Goal: Task Accomplishment & Management: Manage account settings

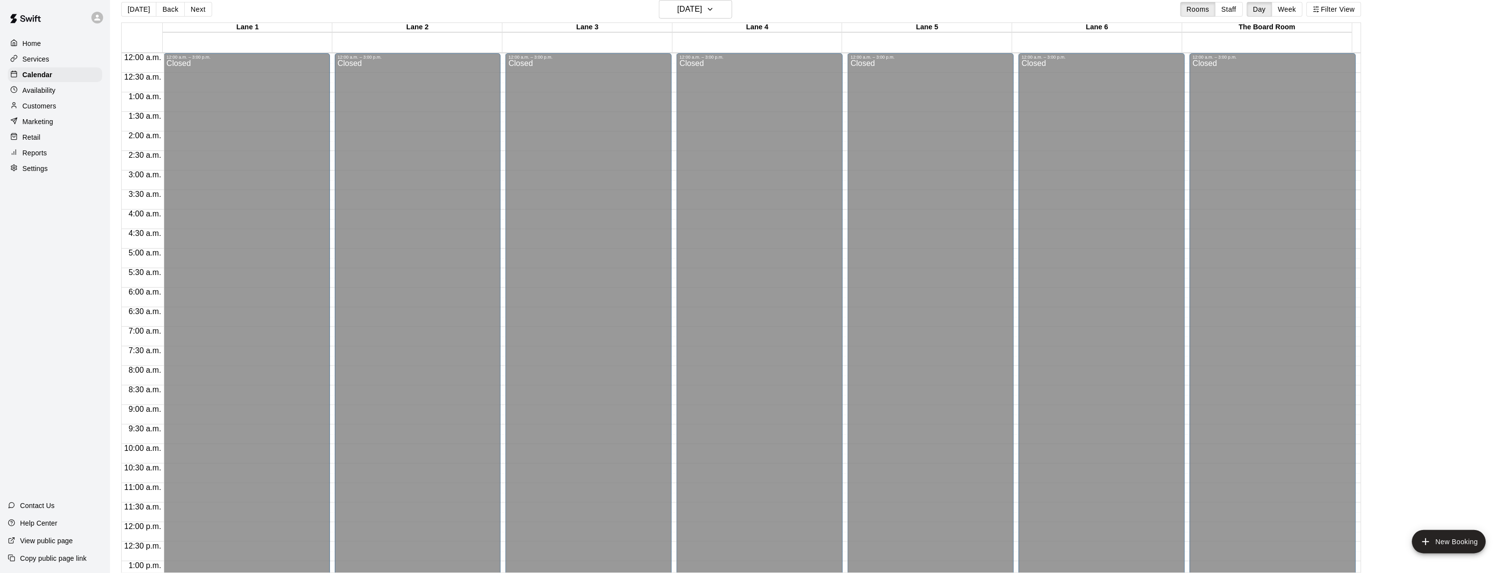
scroll to position [419, 0]
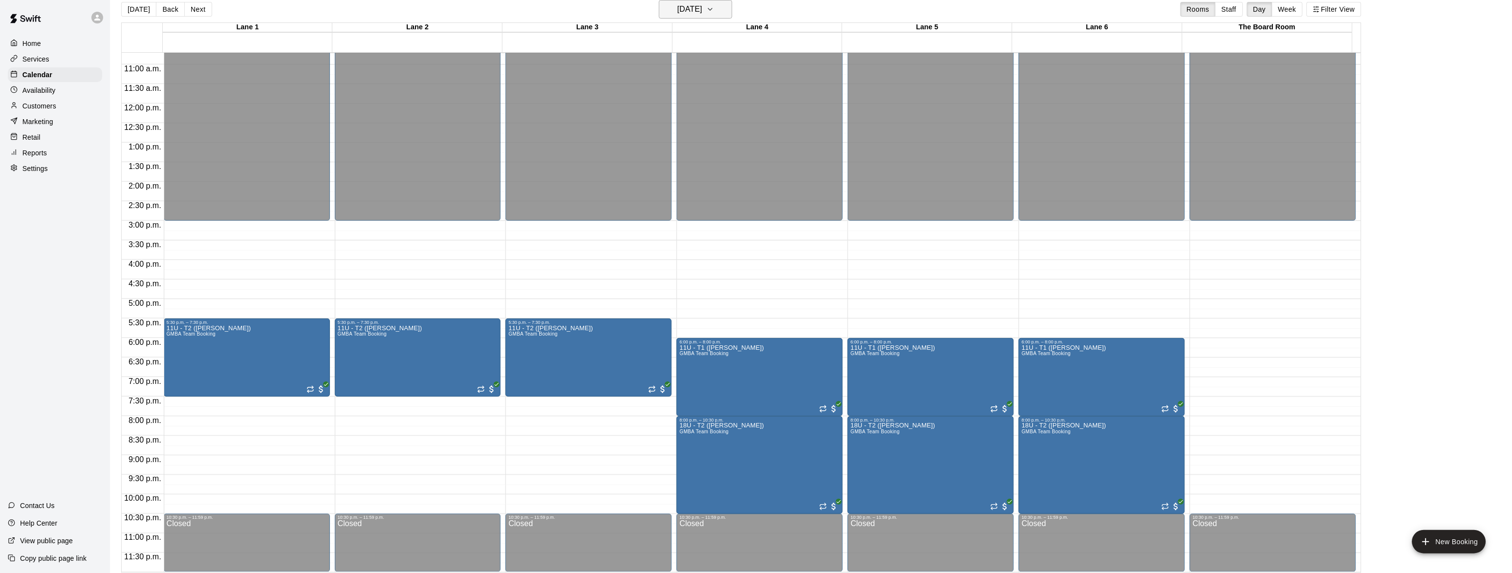
click at [688, 5] on h6 "[DATE]" at bounding box center [689, 9] width 25 height 14
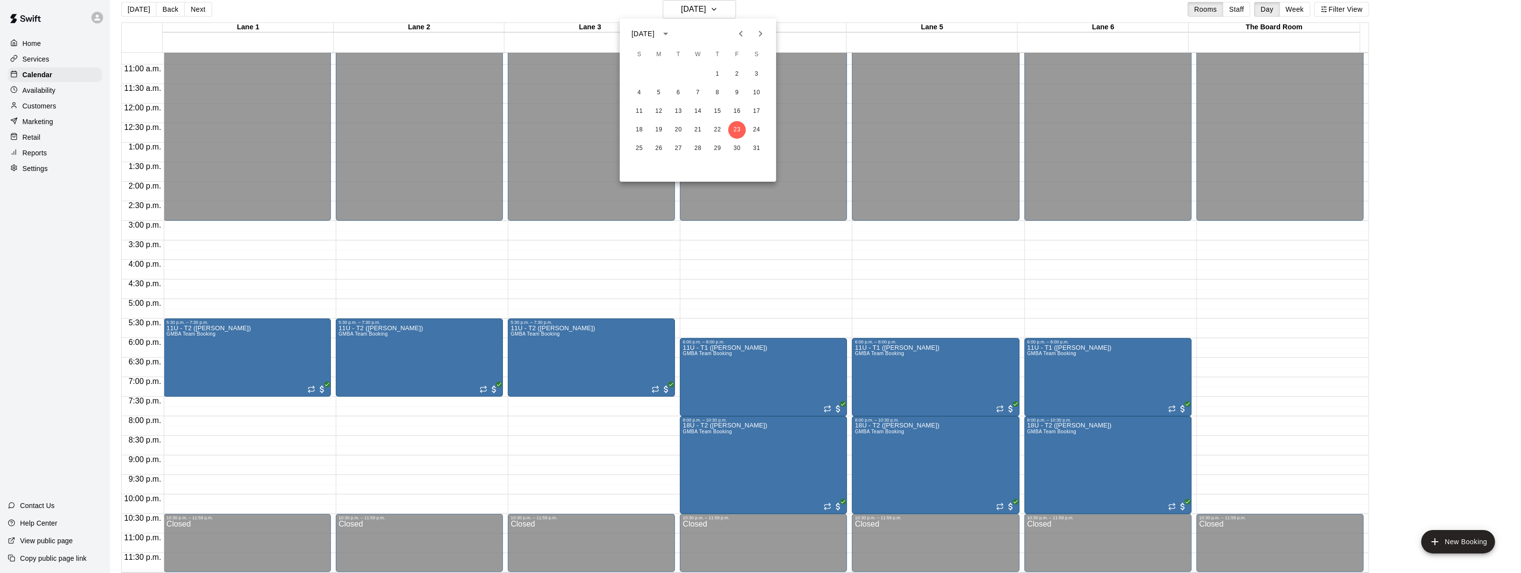
click at [736, 35] on icon "Previous month" at bounding box center [741, 34] width 12 height 12
click at [759, 34] on icon "Next month" at bounding box center [761, 34] width 12 height 12
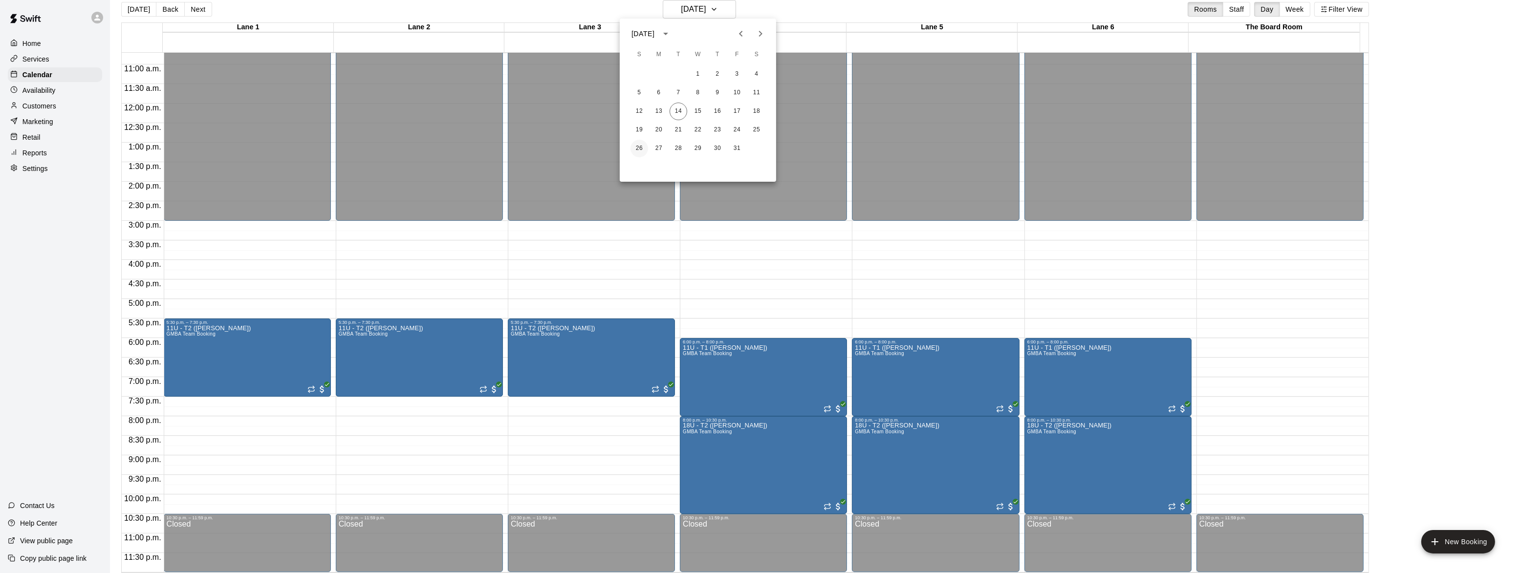
click at [639, 143] on button "26" at bounding box center [639, 149] width 18 height 18
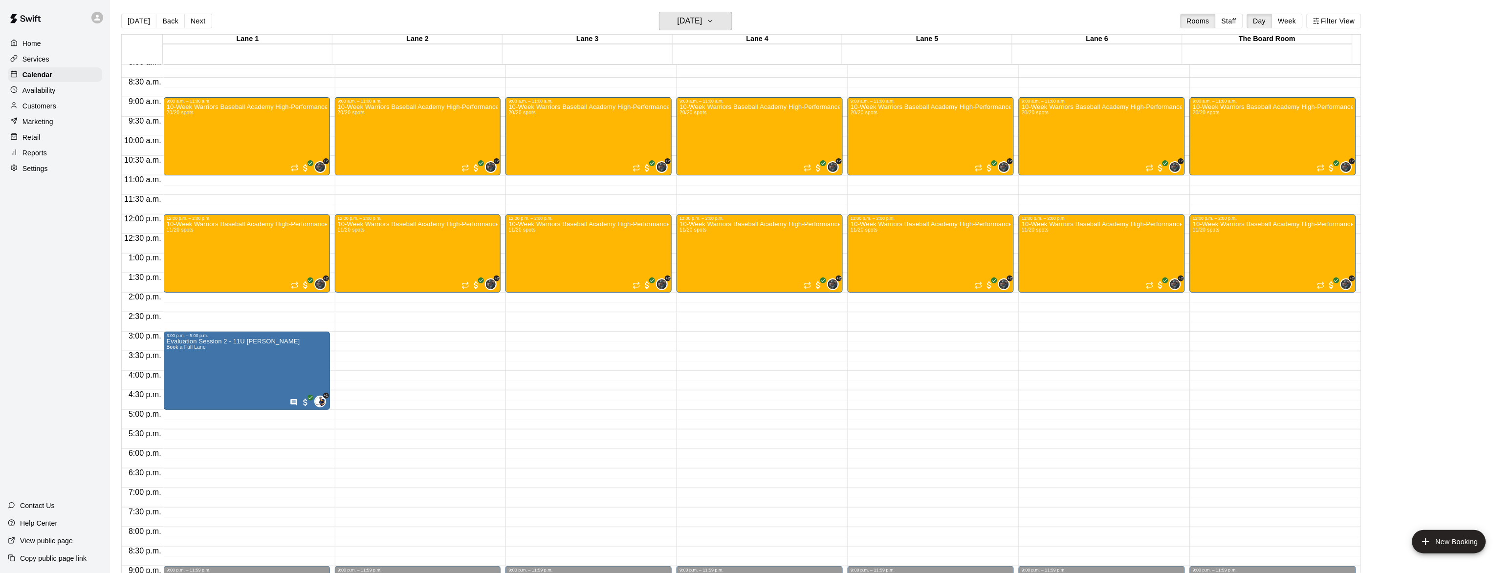
scroll to position [300, 0]
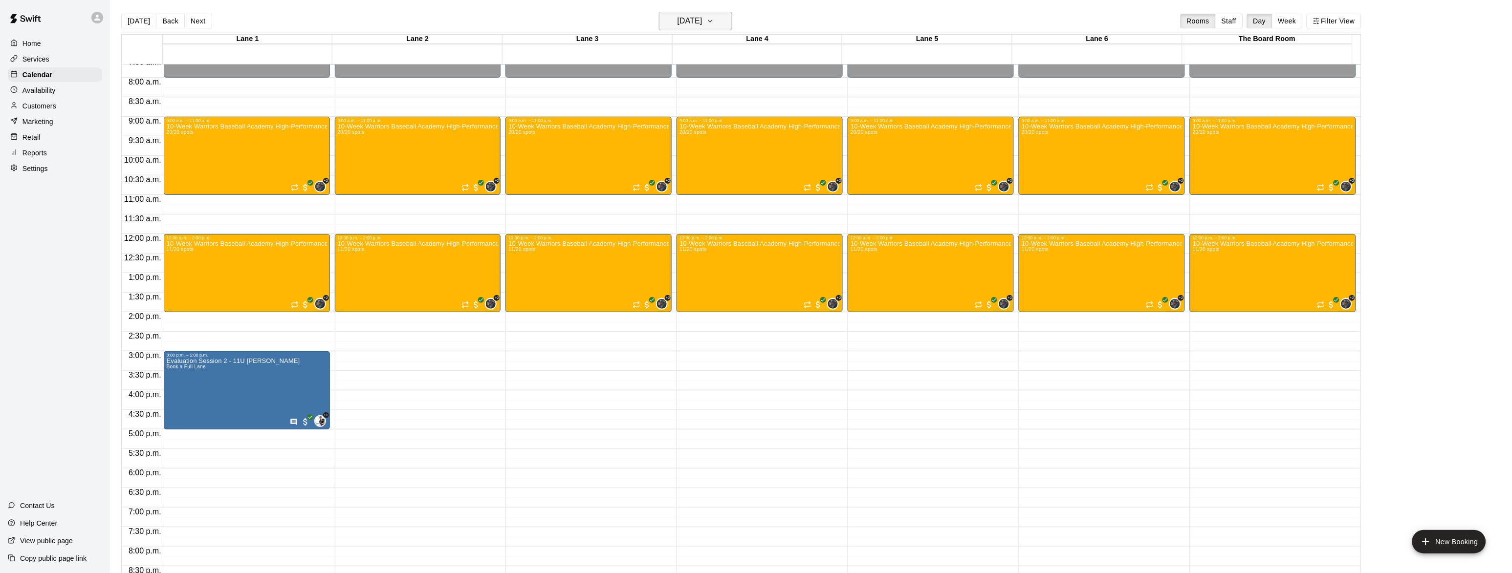
click at [689, 16] on h6 "[DATE]" at bounding box center [689, 21] width 25 height 14
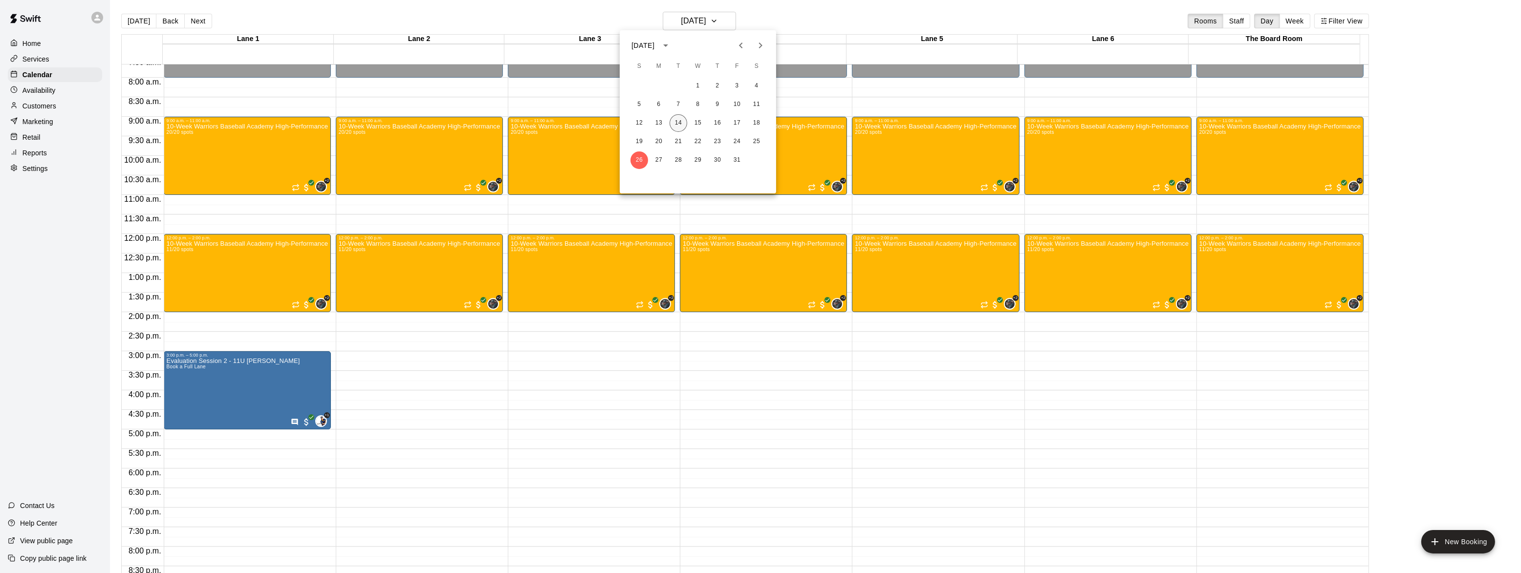
click at [679, 121] on button "14" at bounding box center [679, 123] width 18 height 18
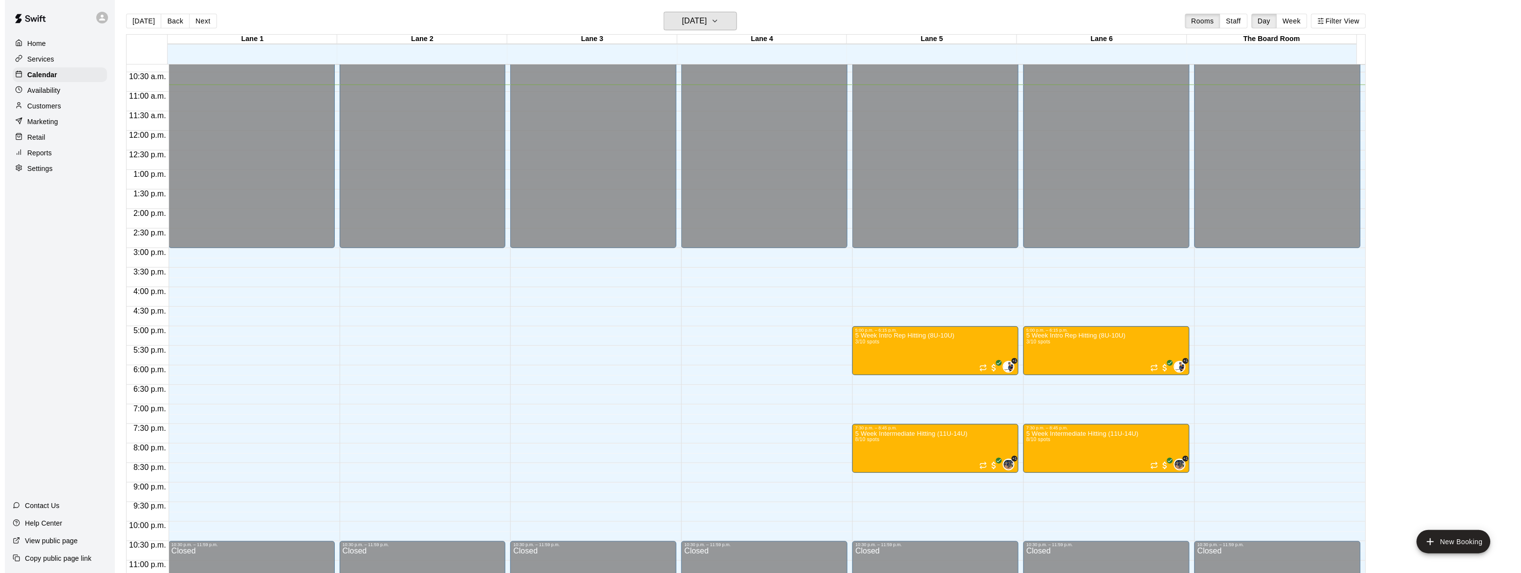
scroll to position [419, 0]
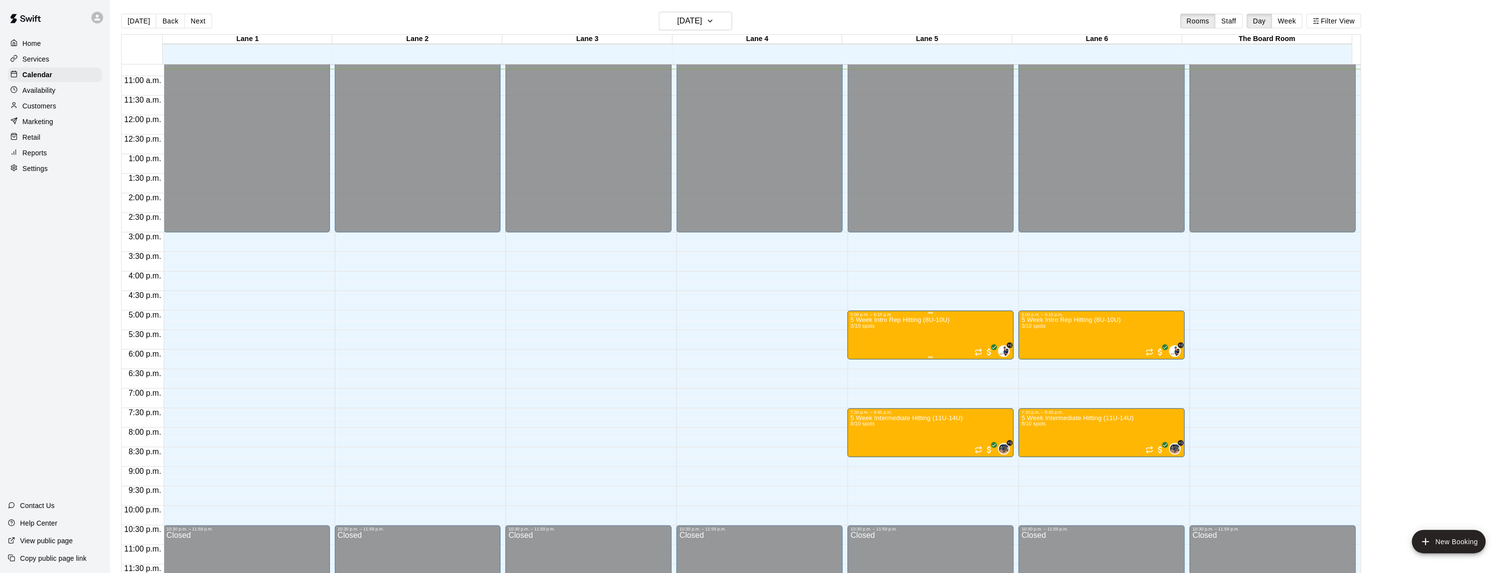
click at [856, 349] on img "edit" at bounding box center [859, 351] width 11 height 11
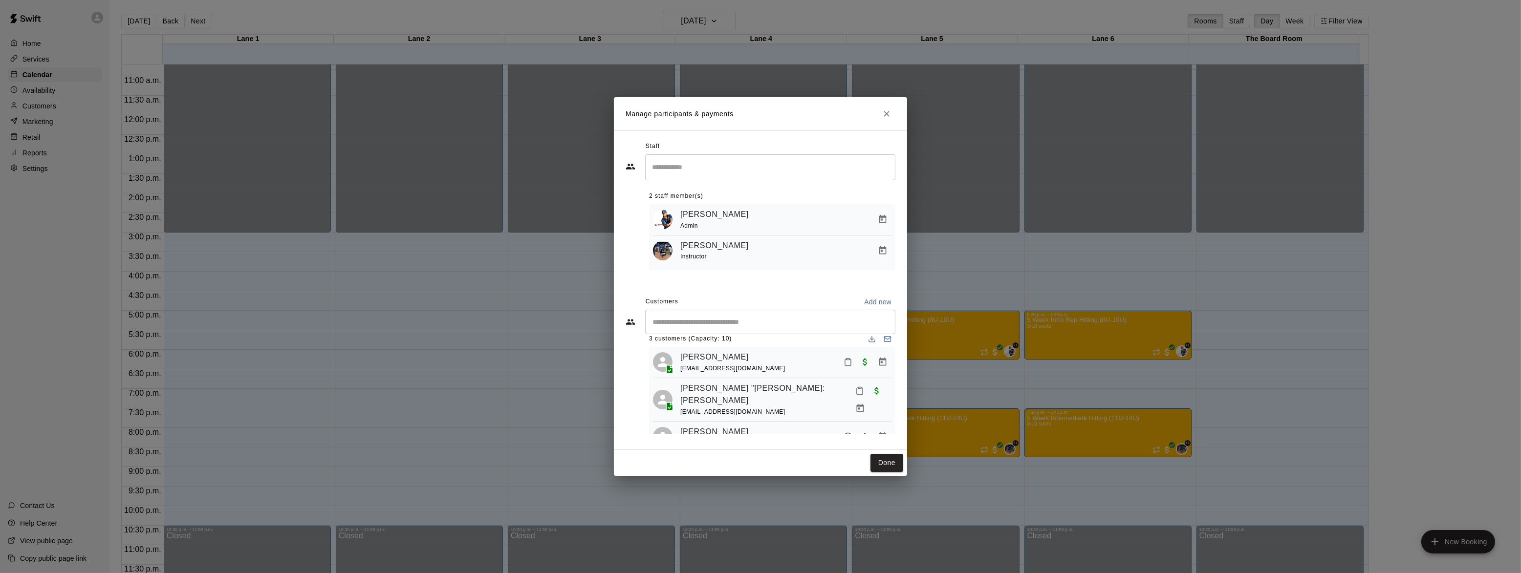
scroll to position [23, 0]
click at [884, 109] on icon "Close" at bounding box center [887, 114] width 10 height 10
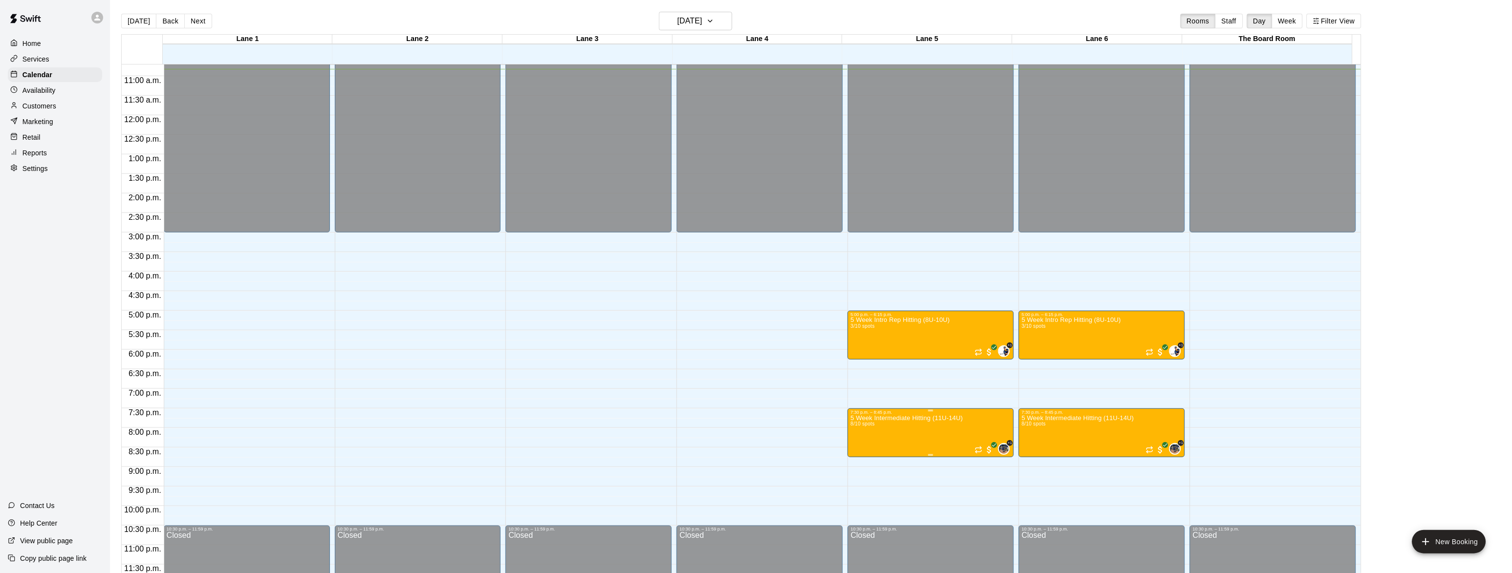
click at [858, 449] on img "edit" at bounding box center [859, 448] width 11 height 11
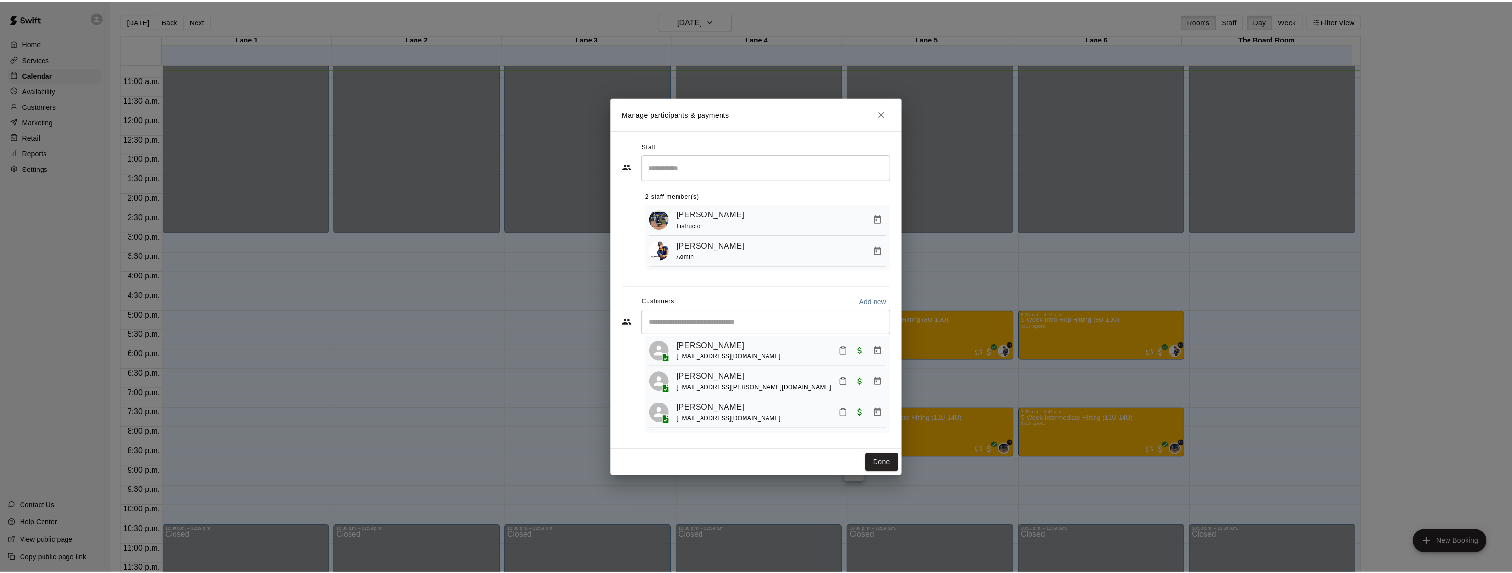
scroll to position [0, 0]
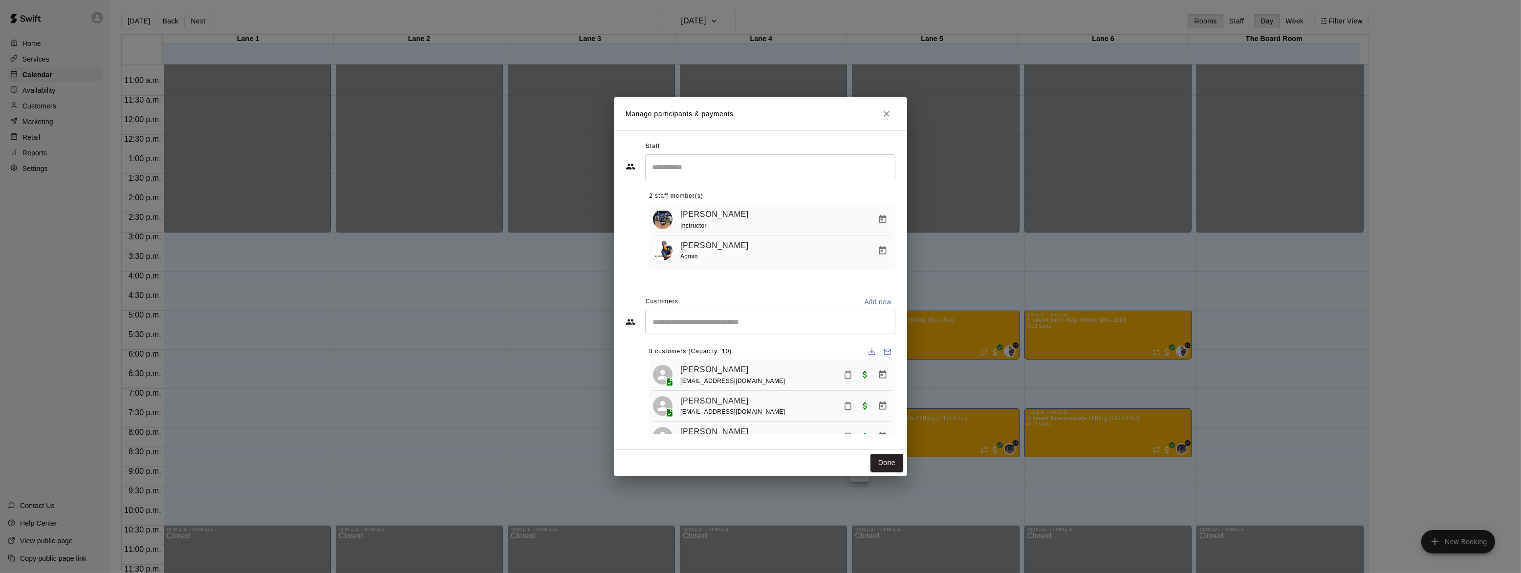
click at [886, 112] on icon "Close" at bounding box center [887, 114] width 6 height 6
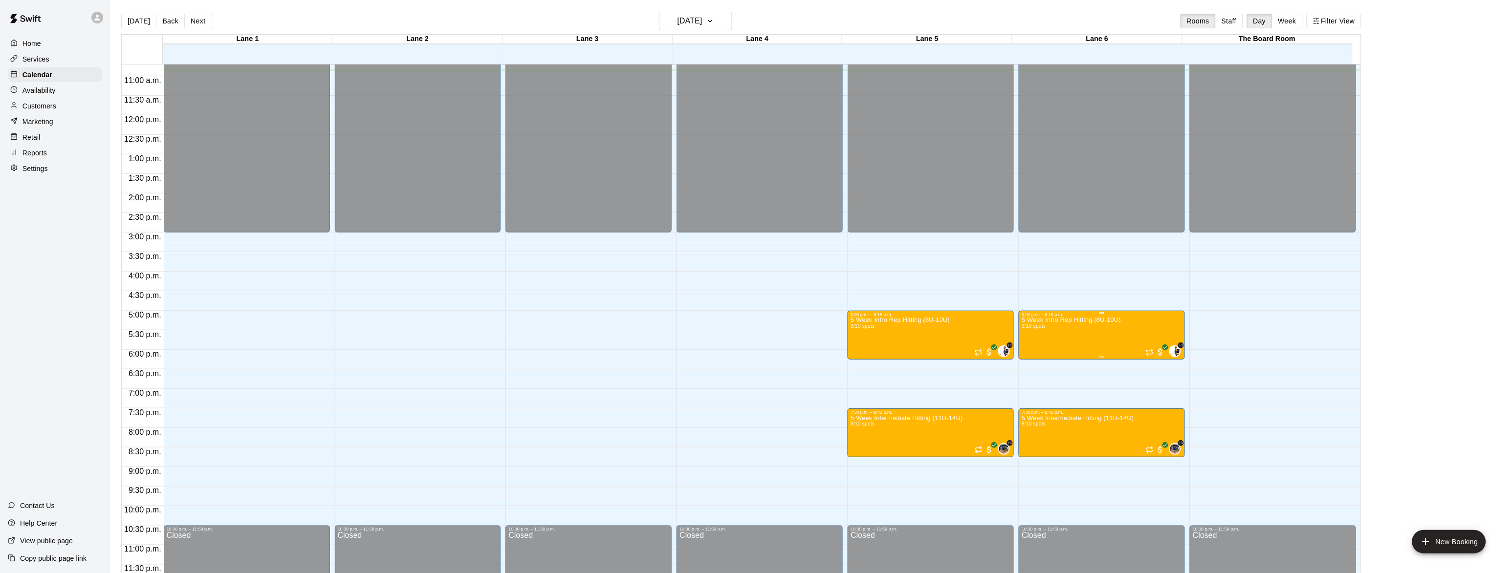
click at [1031, 351] on img "edit" at bounding box center [1030, 351] width 11 height 11
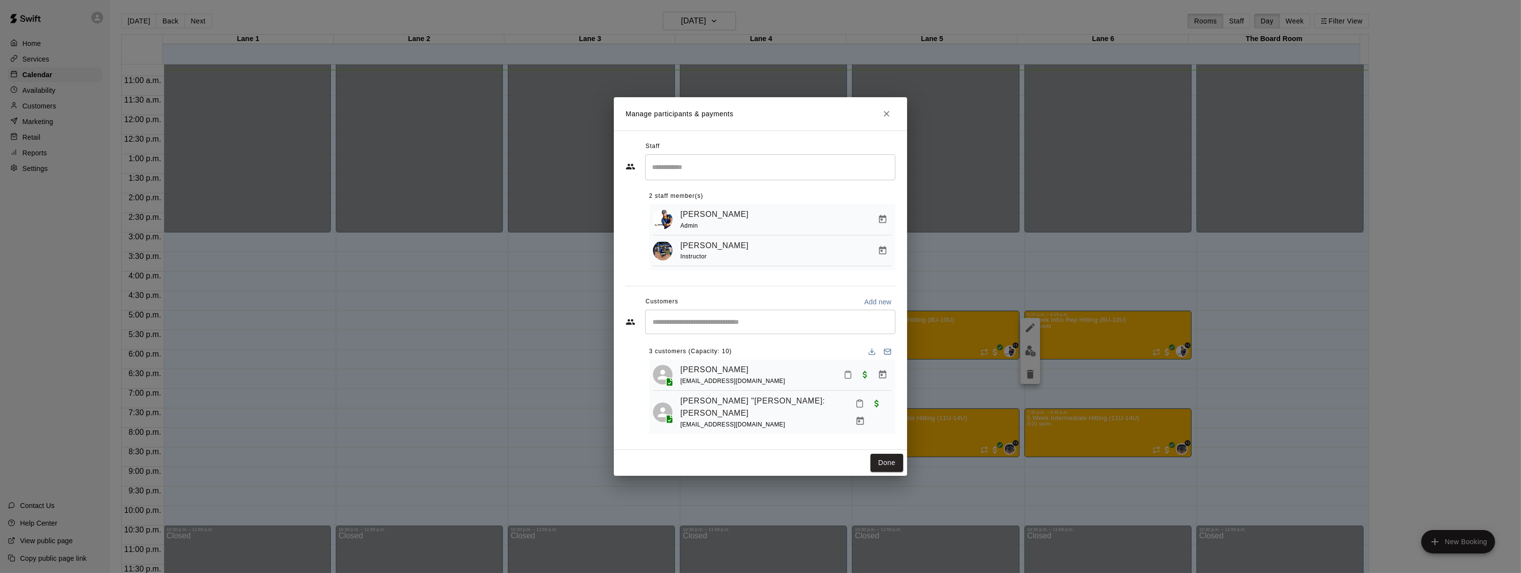
click at [889, 112] on icon "Close" at bounding box center [887, 114] width 10 height 10
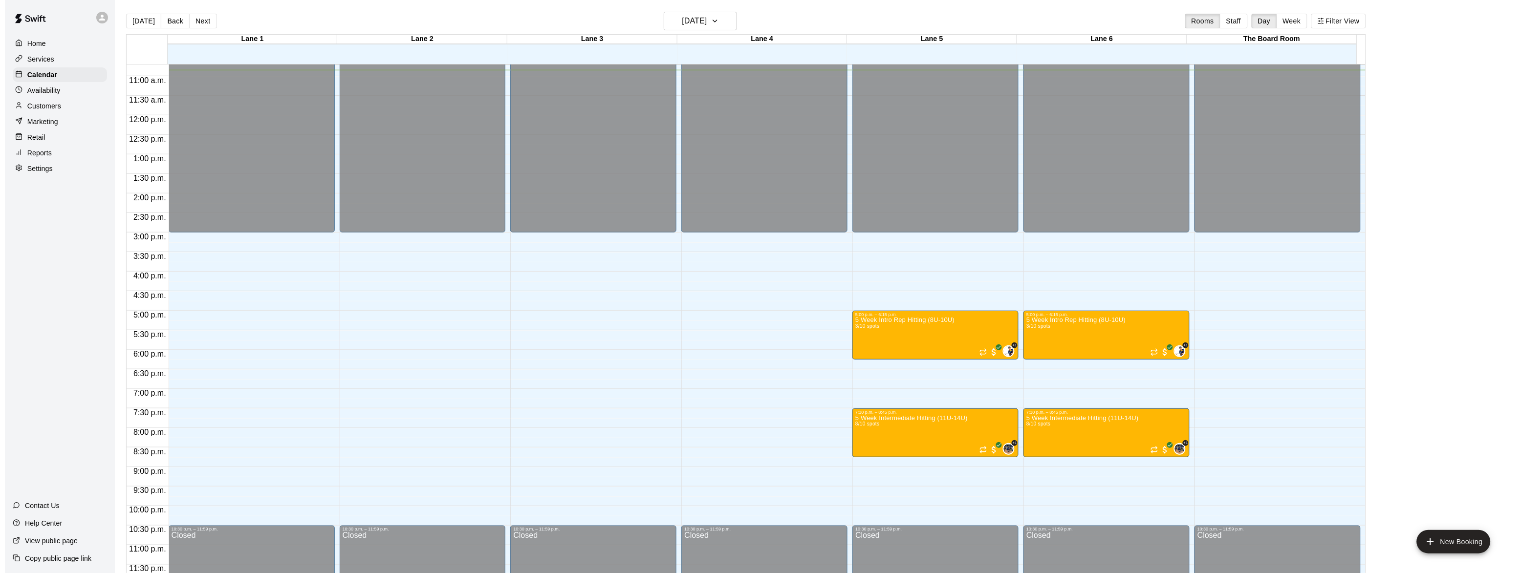
scroll to position [360, 0]
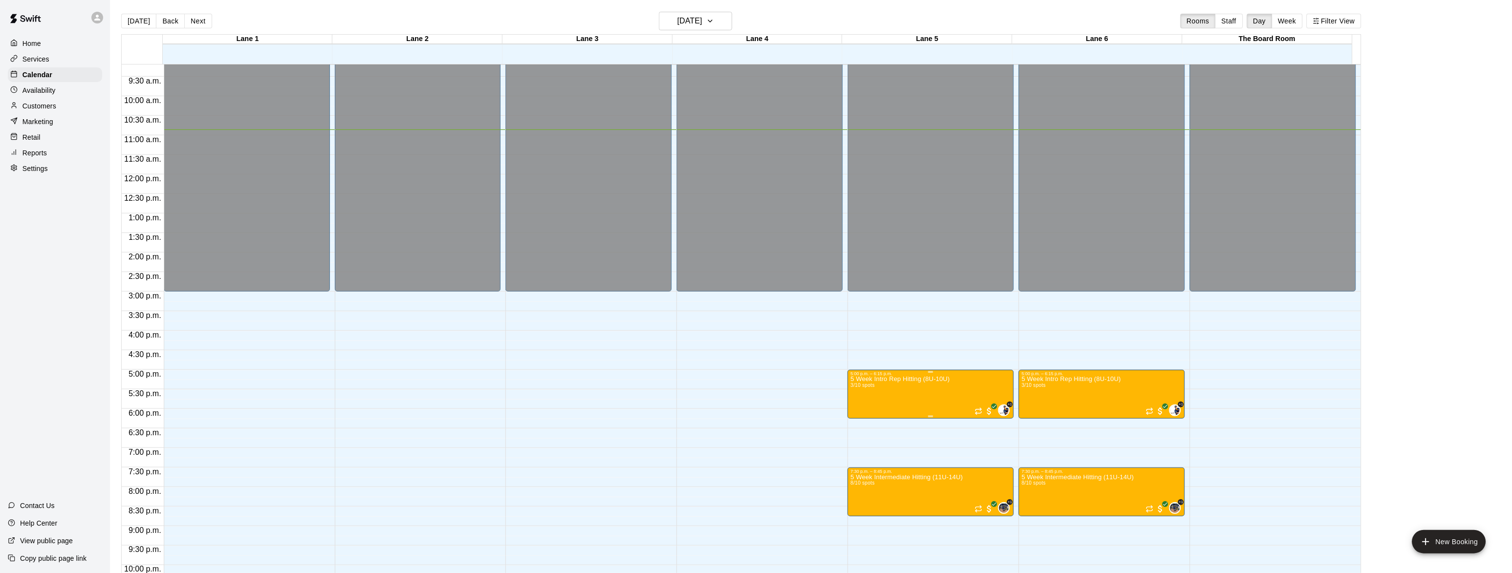
click at [859, 410] on img "edit" at bounding box center [859, 410] width 11 height 11
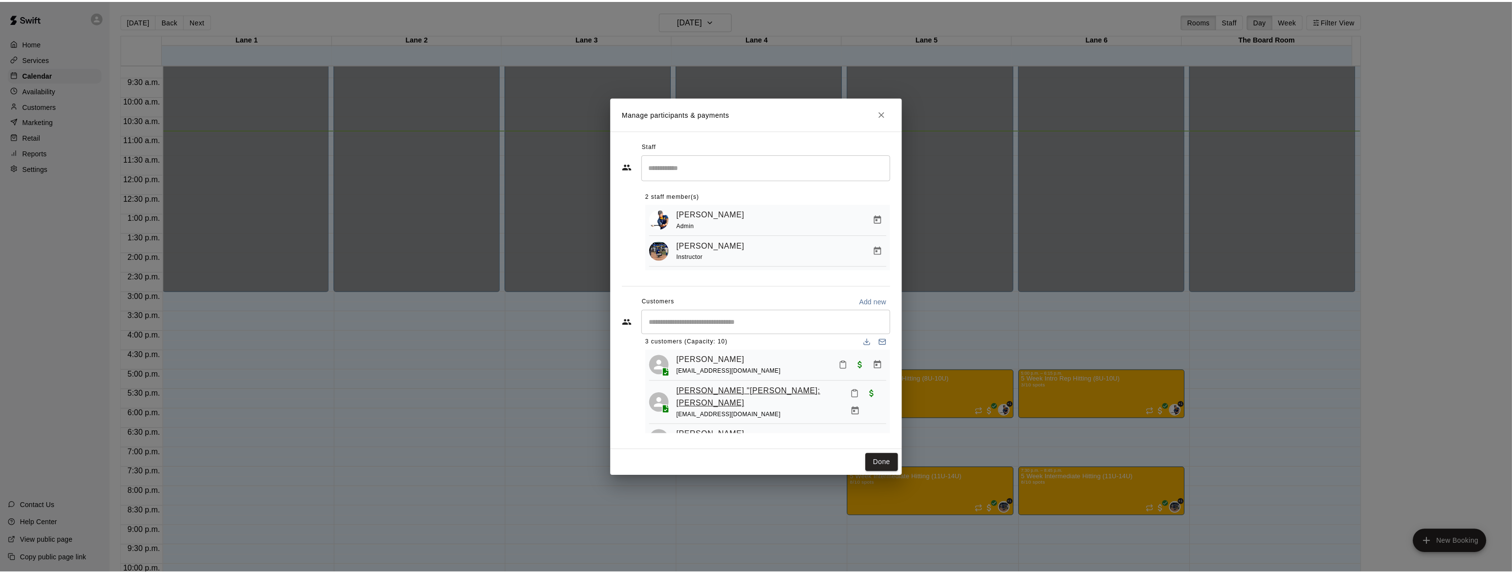
scroll to position [26, 0]
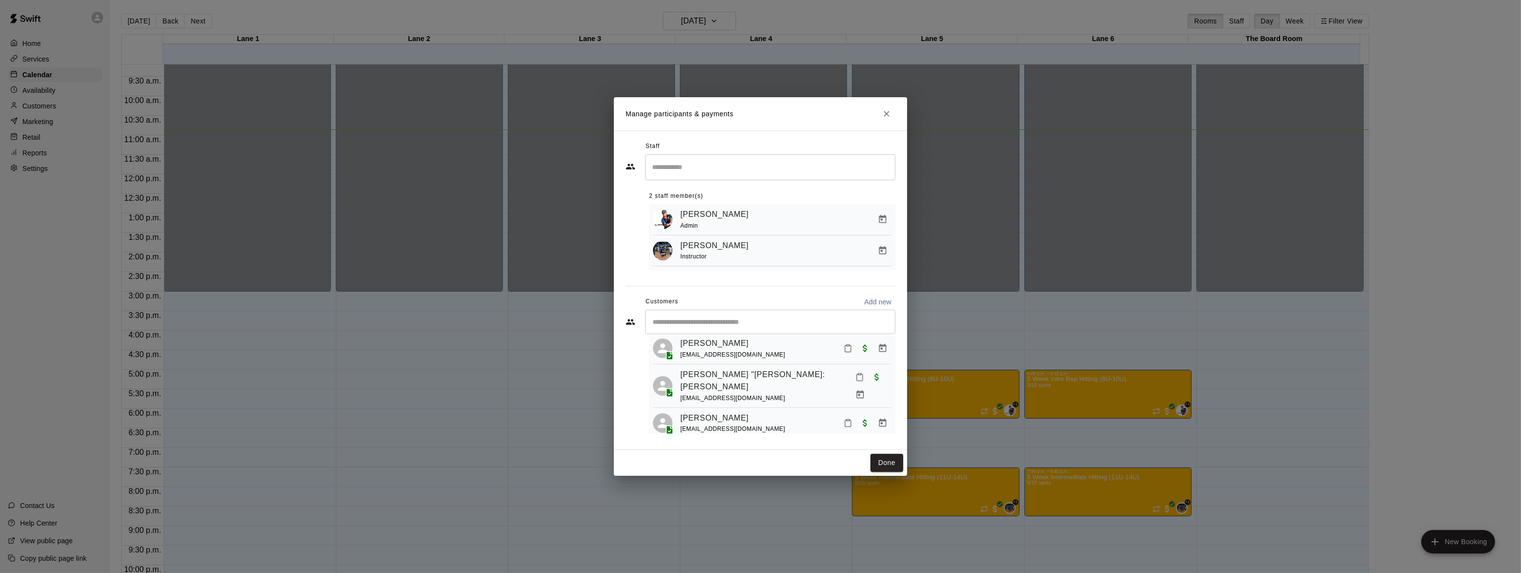
click at [700, 337] on div "​ 3 customers (Capacity: 10) [PERSON_NAME] [EMAIL_ADDRESS][DOMAIN_NAME] [PERSON…" at bounding box center [761, 372] width 270 height 124
click at [697, 342] on link "[PERSON_NAME]" at bounding box center [714, 343] width 68 height 13
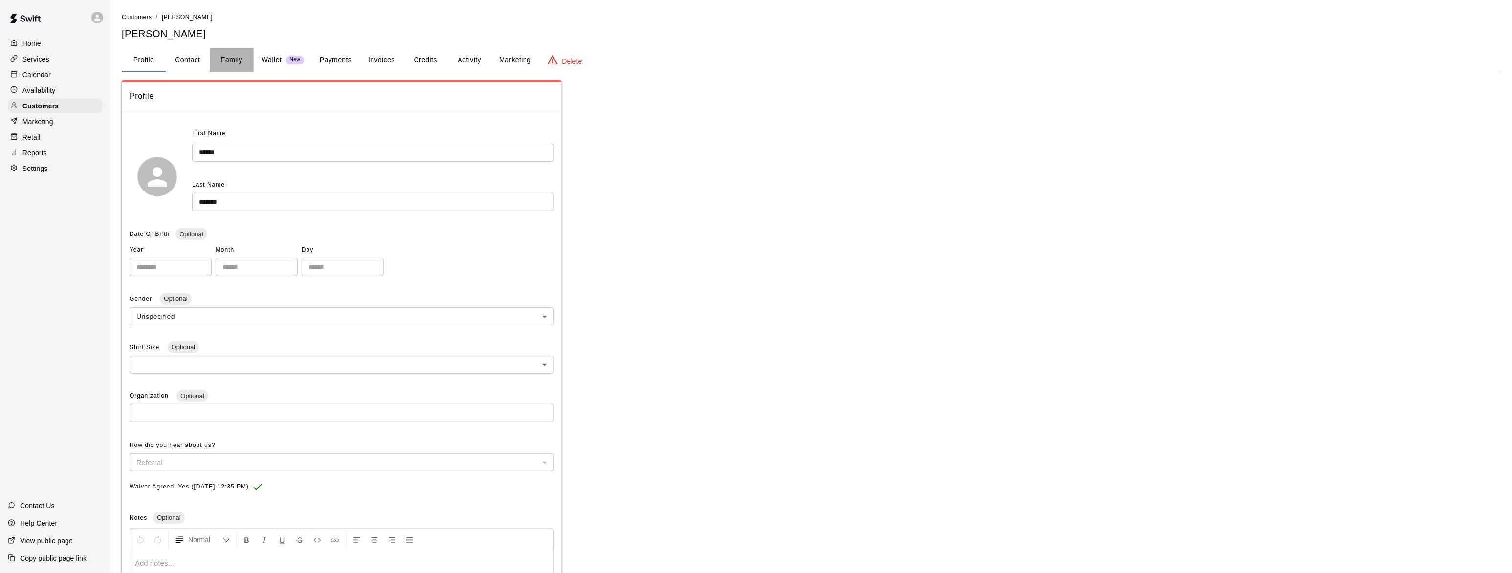
click at [219, 53] on button "Family" at bounding box center [232, 59] width 44 height 23
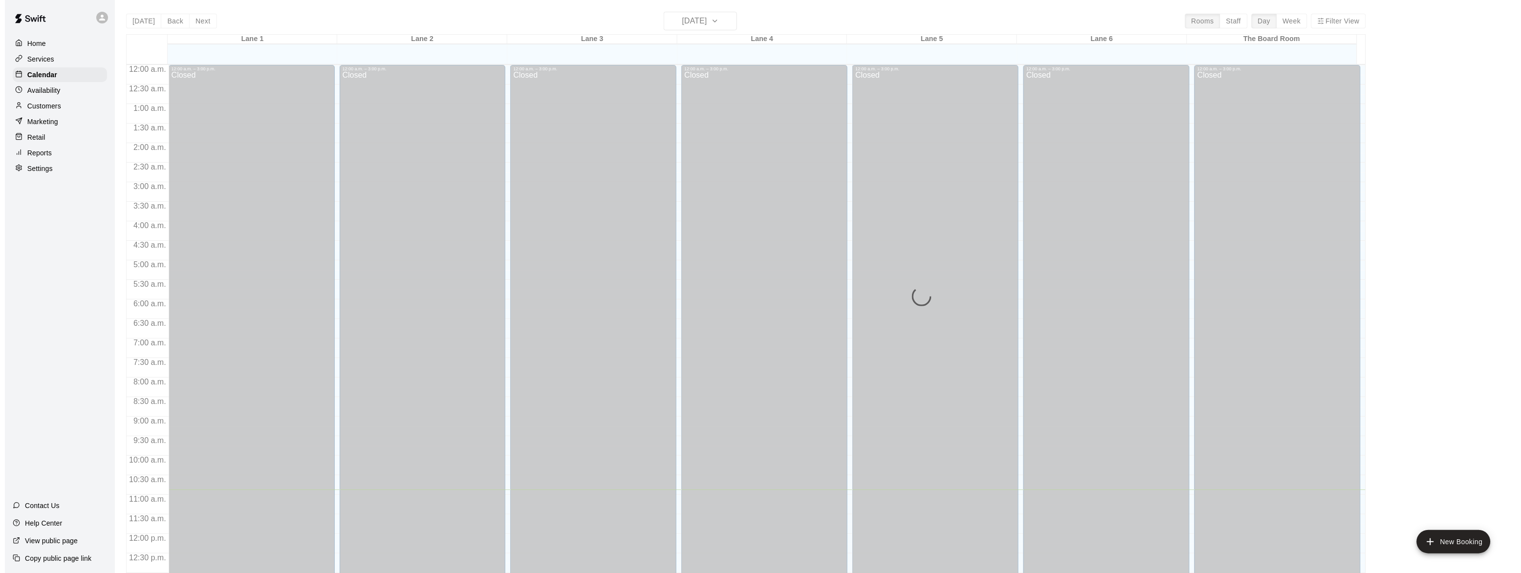
scroll to position [389, 0]
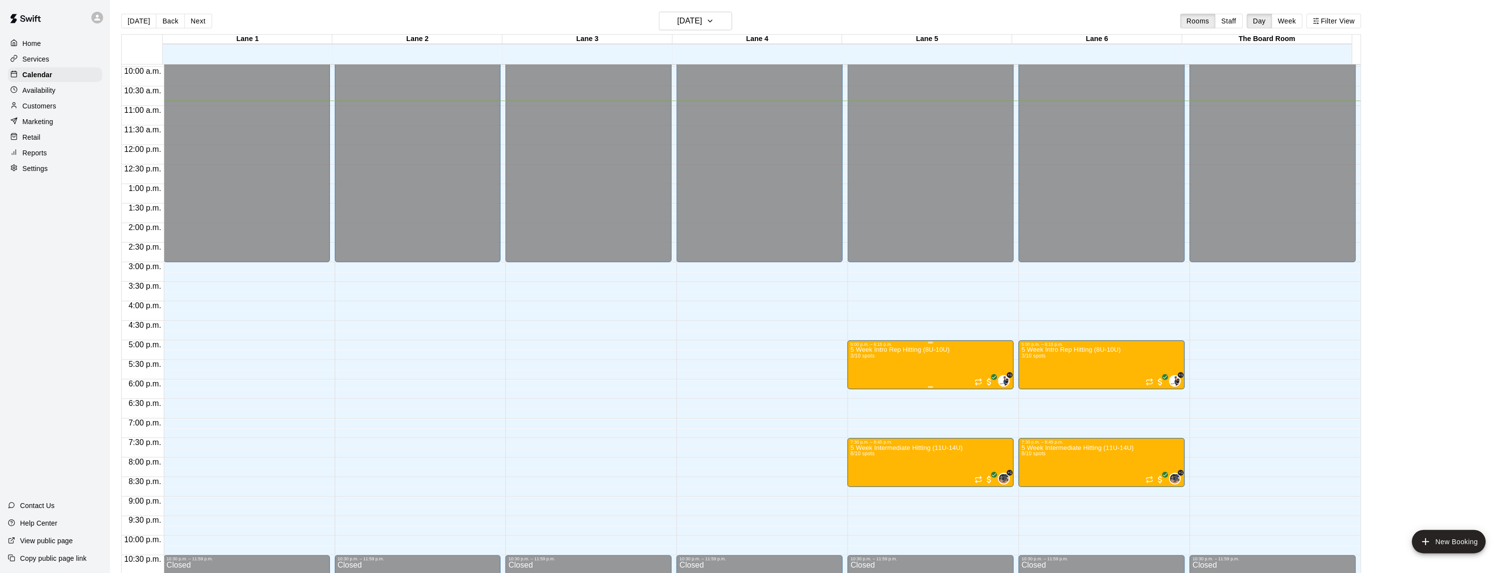
click at [862, 386] on img "edit" at bounding box center [859, 381] width 11 height 11
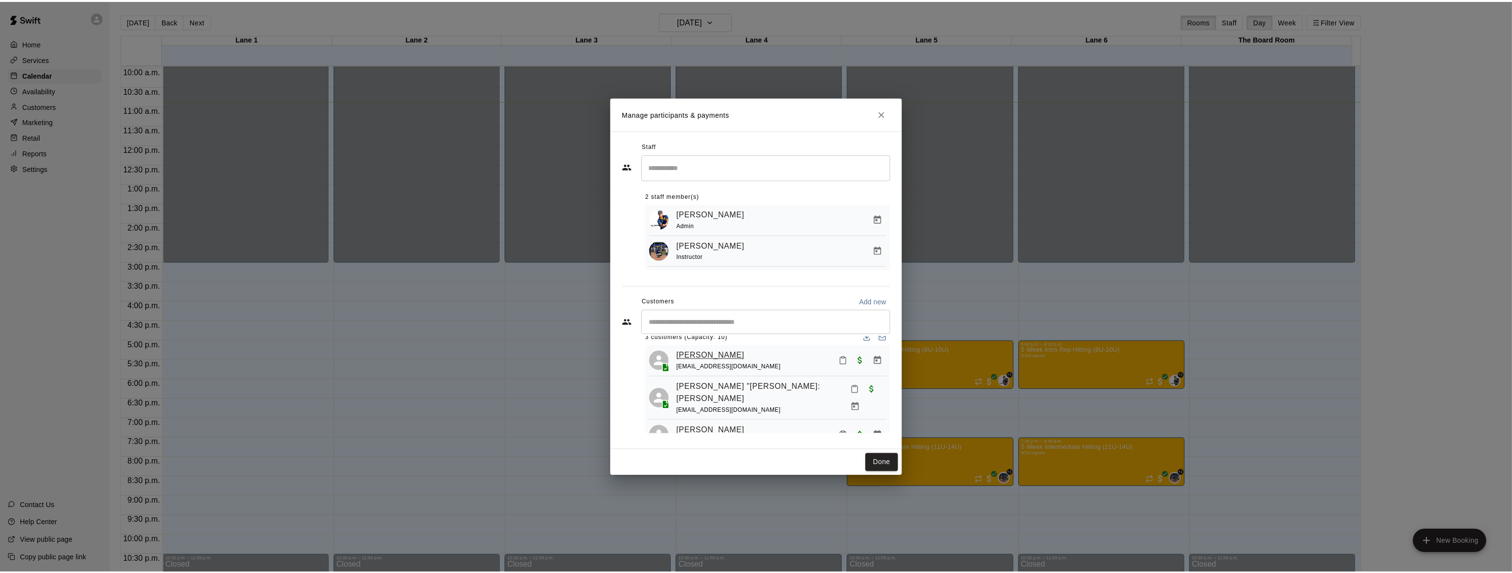
scroll to position [26, 0]
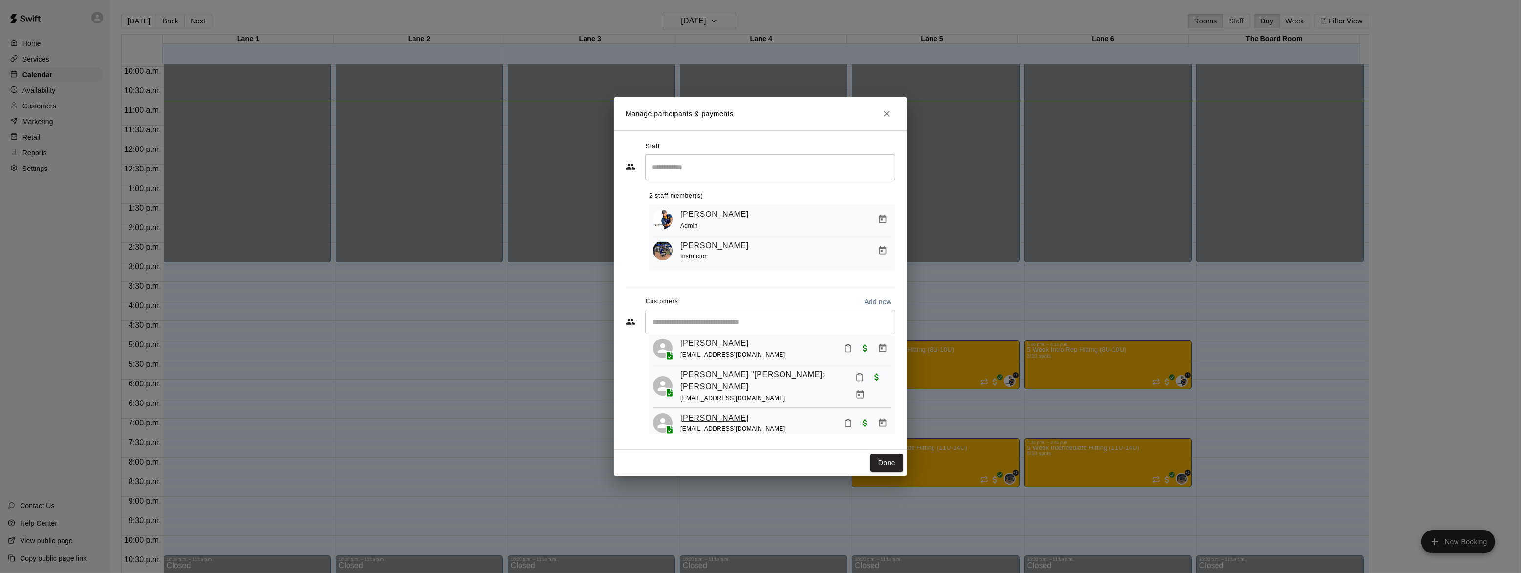
click at [698, 412] on link "[PERSON_NAME]" at bounding box center [714, 418] width 68 height 13
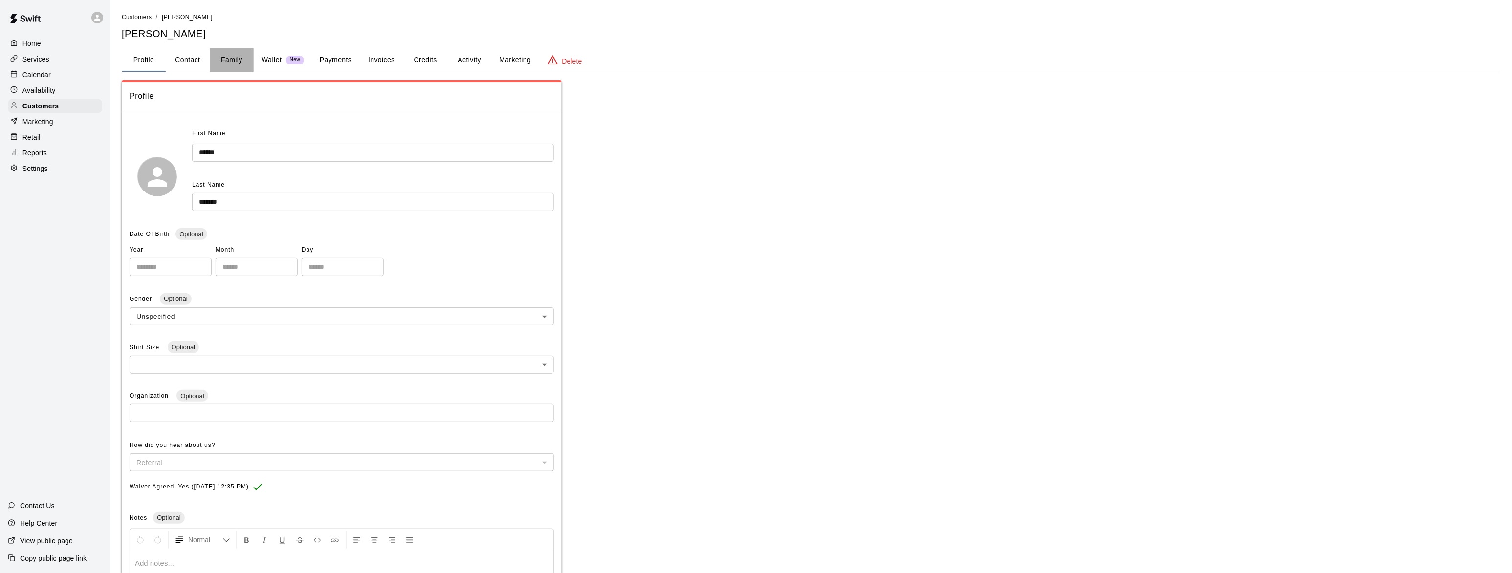
click at [237, 59] on button "Family" at bounding box center [232, 59] width 44 height 23
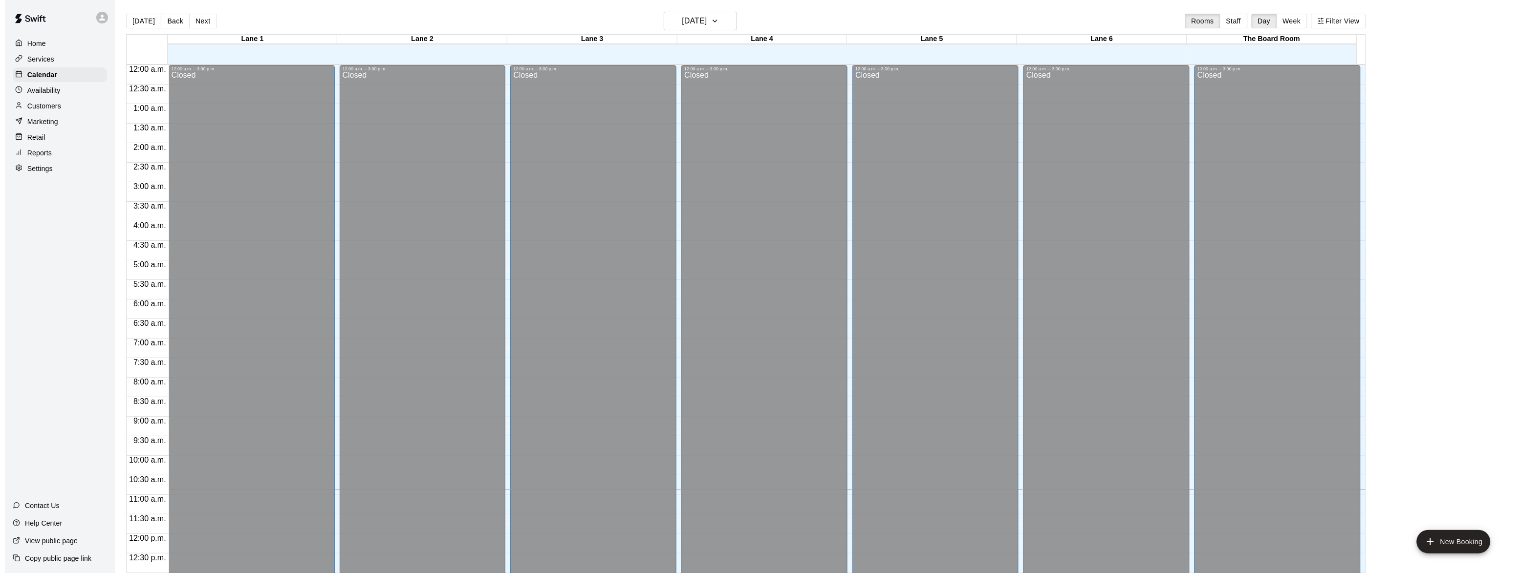
scroll to position [389, 0]
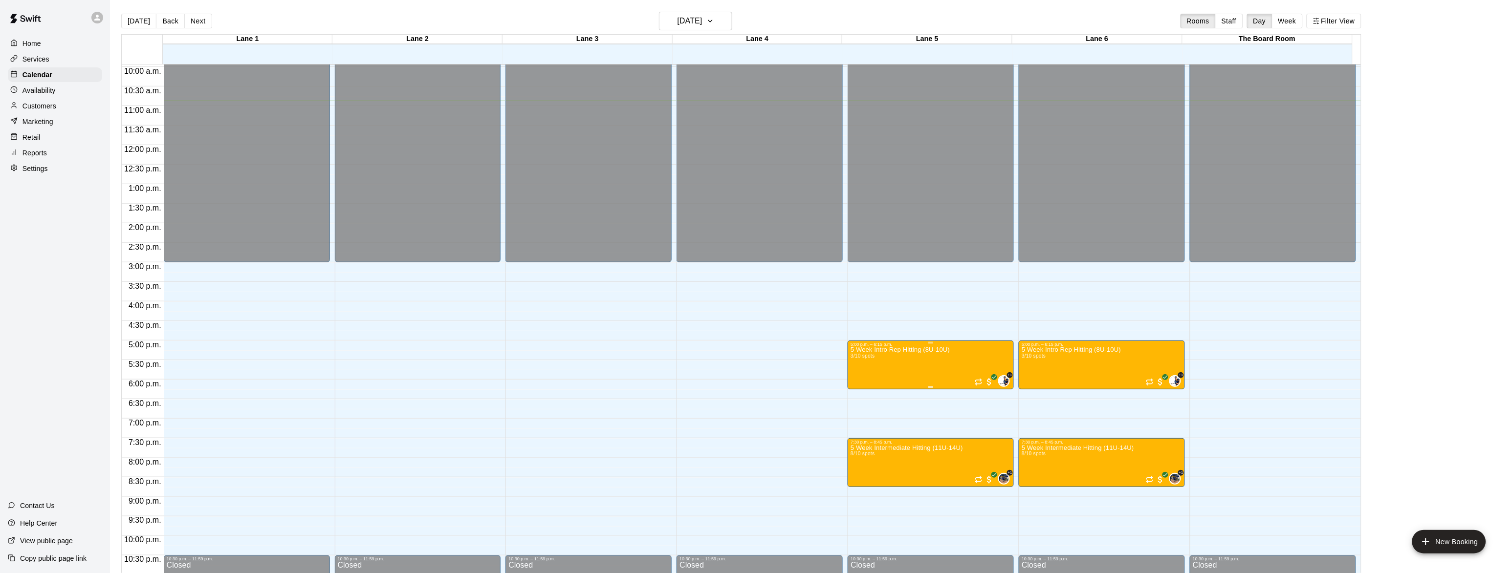
click at [851, 382] on button "edit" at bounding box center [859, 381] width 20 height 19
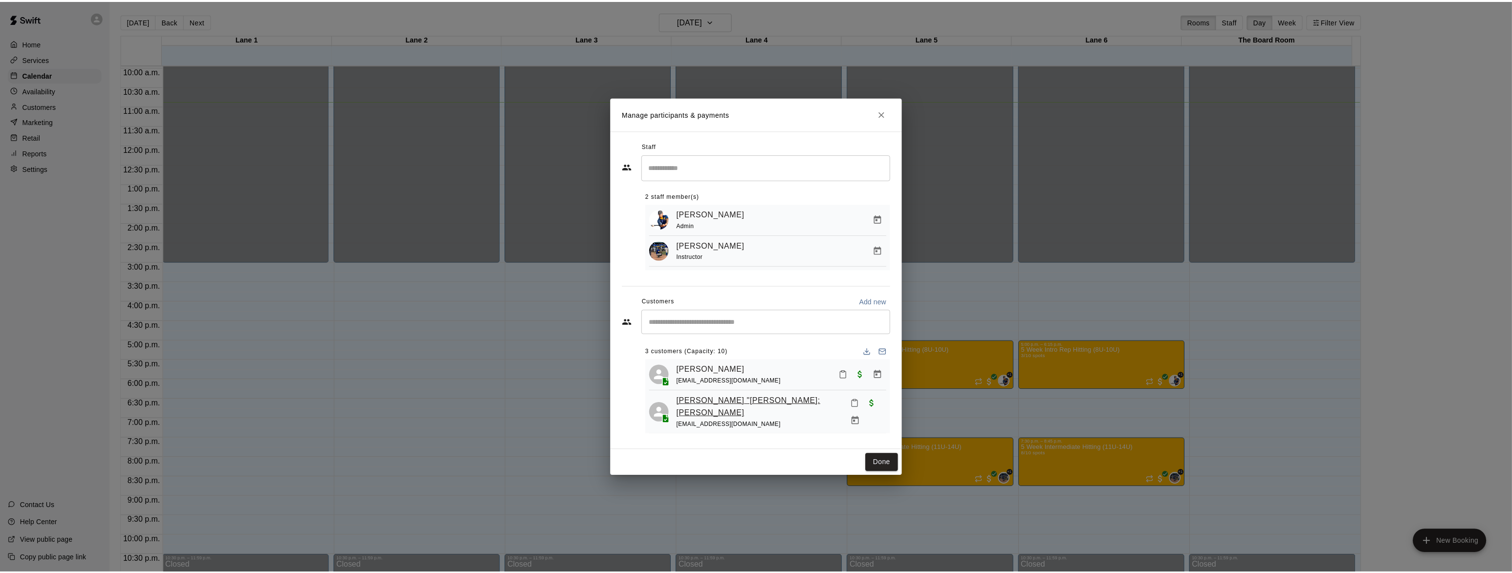
scroll to position [26, 0]
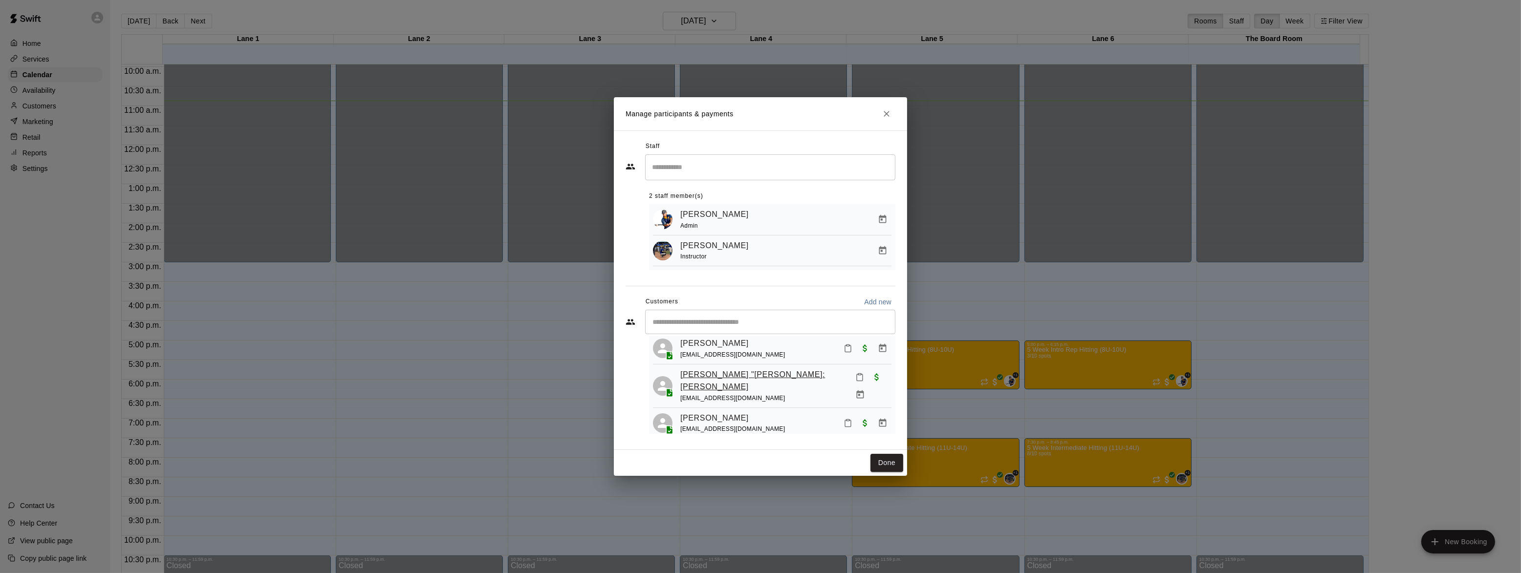
click at [726, 378] on link "[PERSON_NAME] "[PERSON_NAME]: [PERSON_NAME]" at bounding box center [763, 380] width 167 height 25
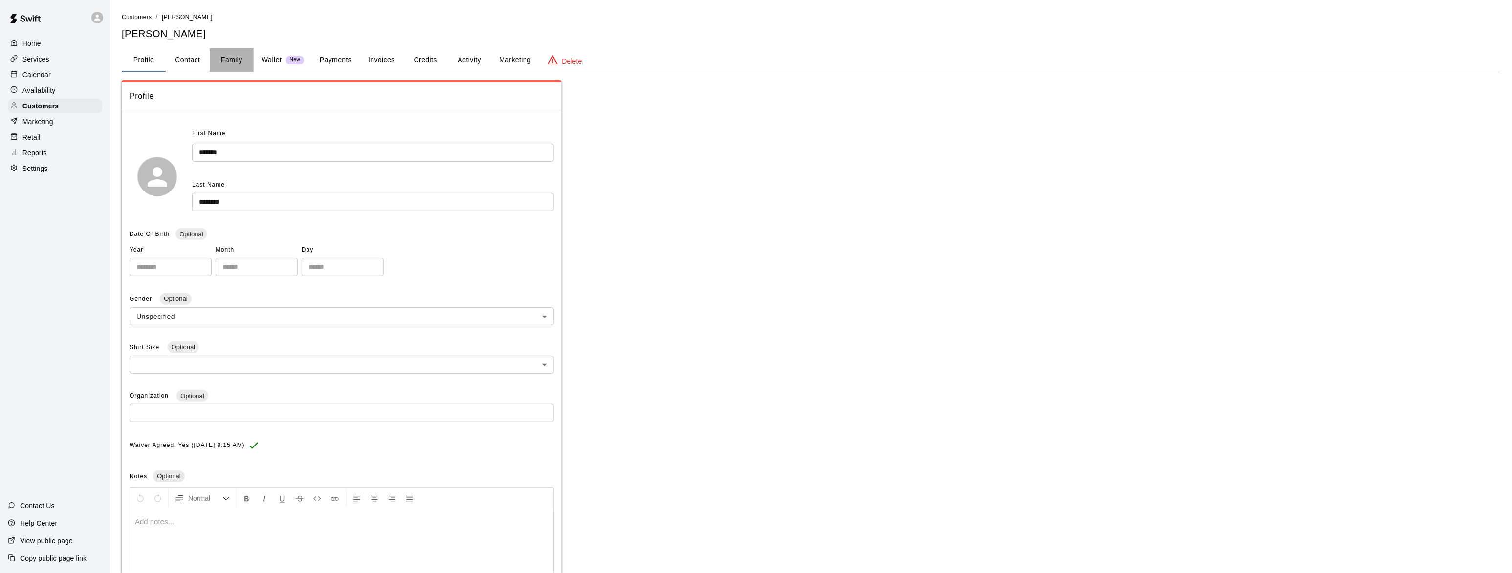
click at [216, 63] on button "Family" at bounding box center [232, 59] width 44 height 23
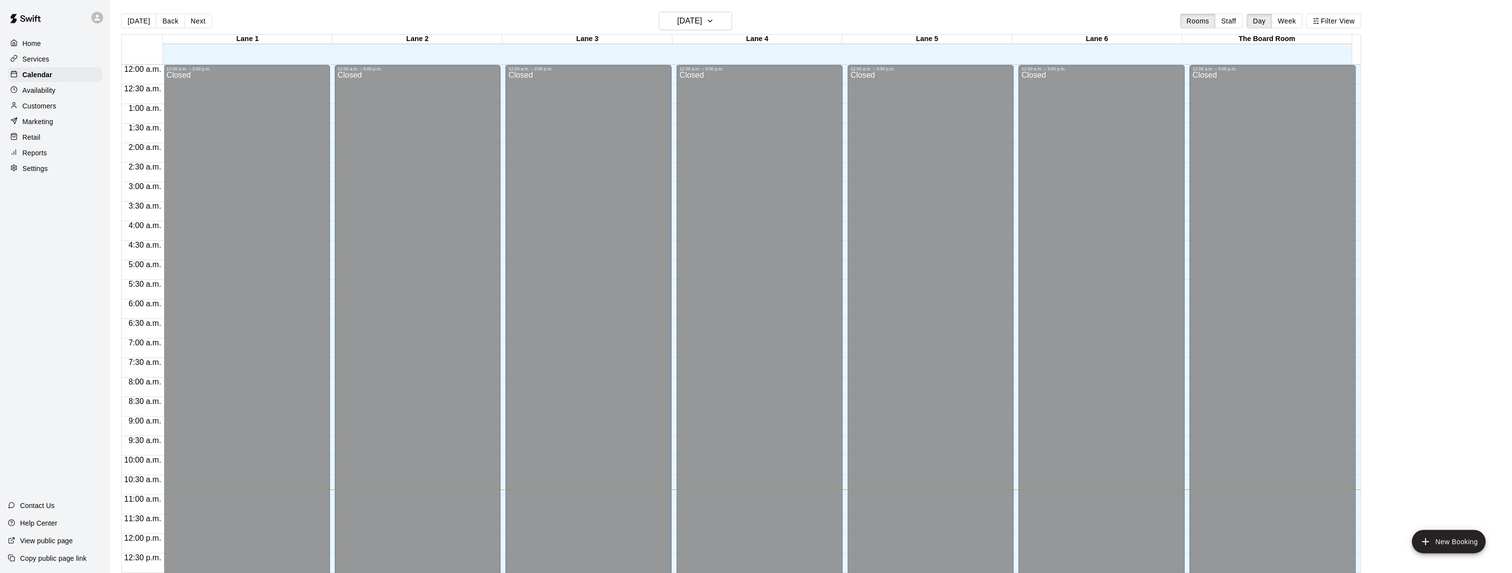
scroll to position [389, 0]
